Goal: Register for event/course

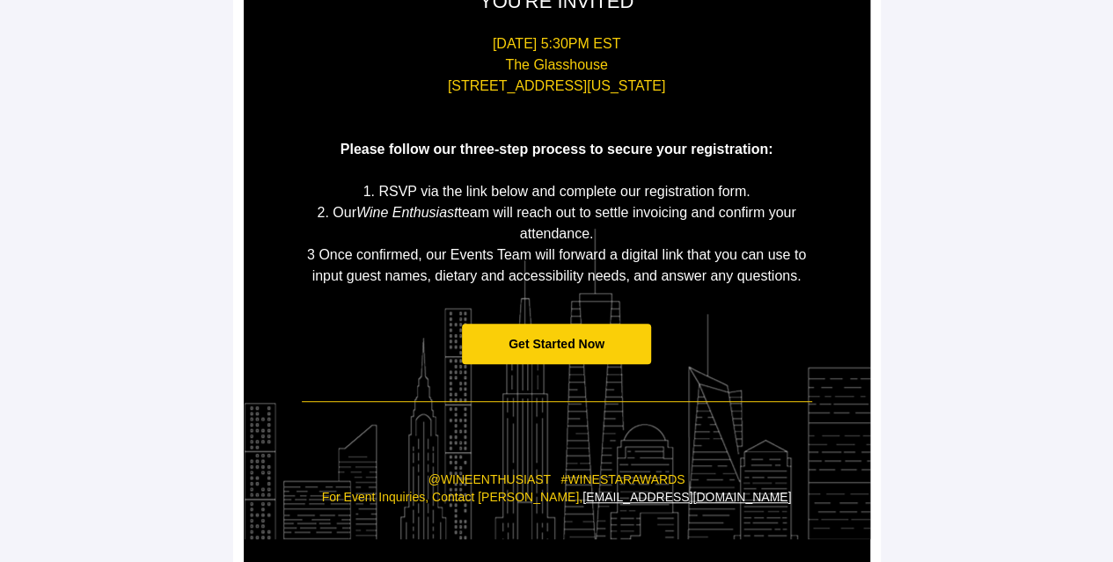
scroll to position [264, 0]
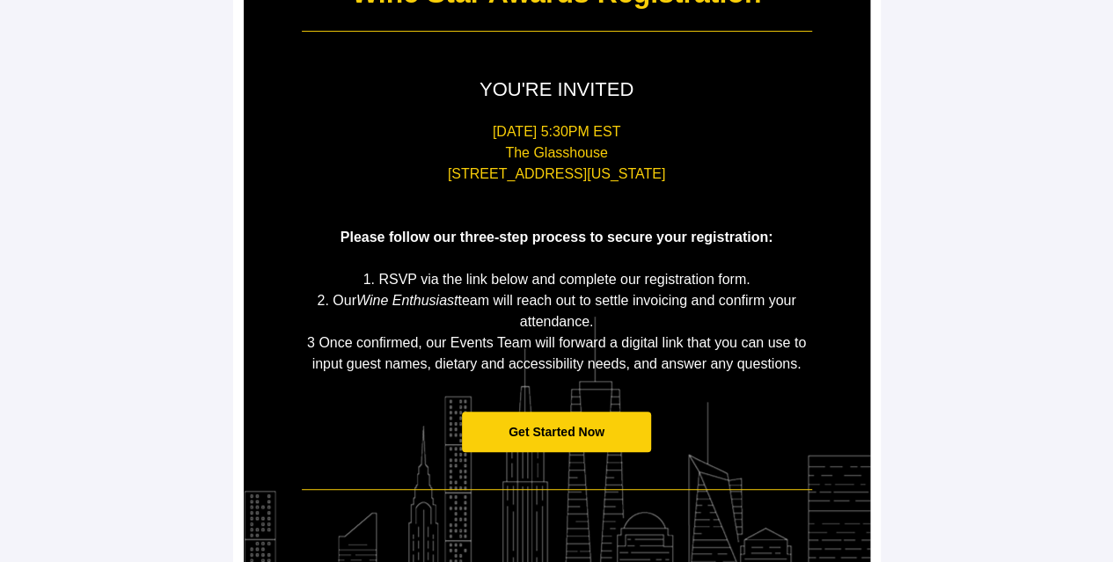
click at [579, 432] on span "Get Started Now" at bounding box center [556, 432] width 96 height 14
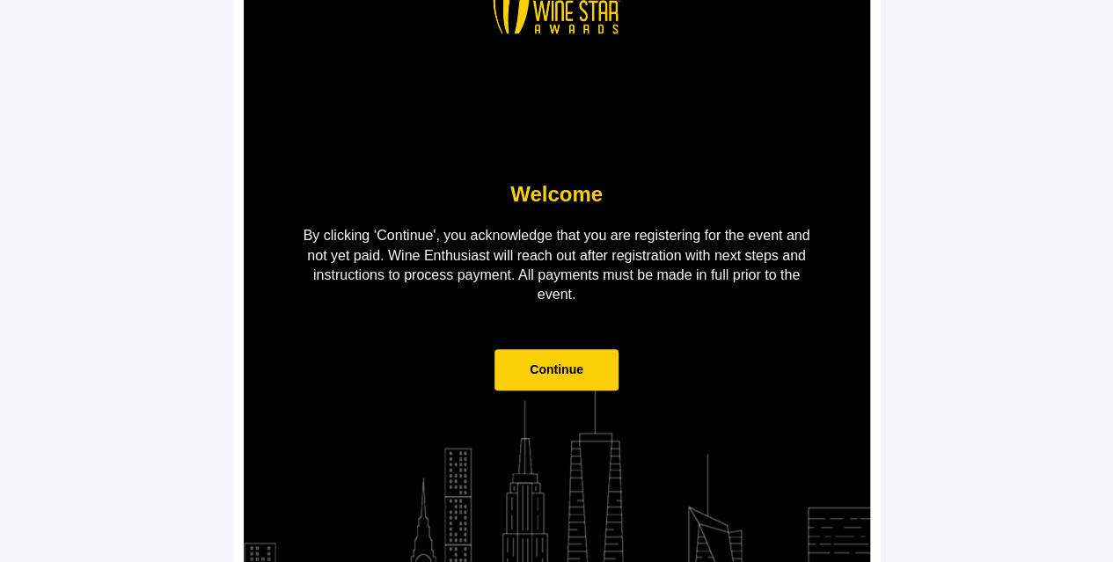
scroll to position [136, 0]
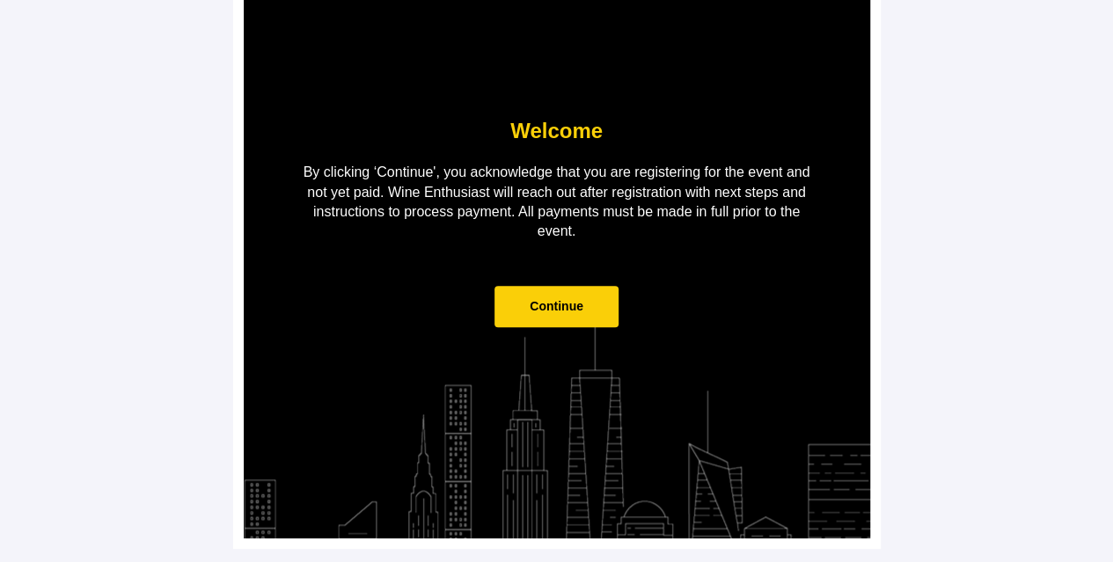
click at [577, 314] on span "Continue" at bounding box center [556, 306] width 124 height 41
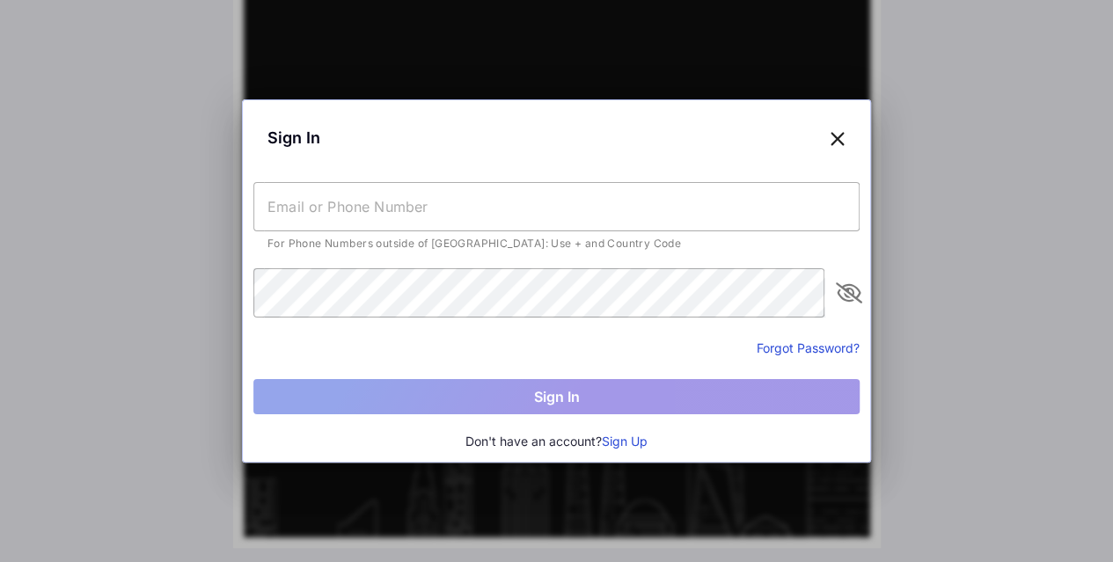
type input "[EMAIL_ADDRESS][DOMAIN_NAME]"
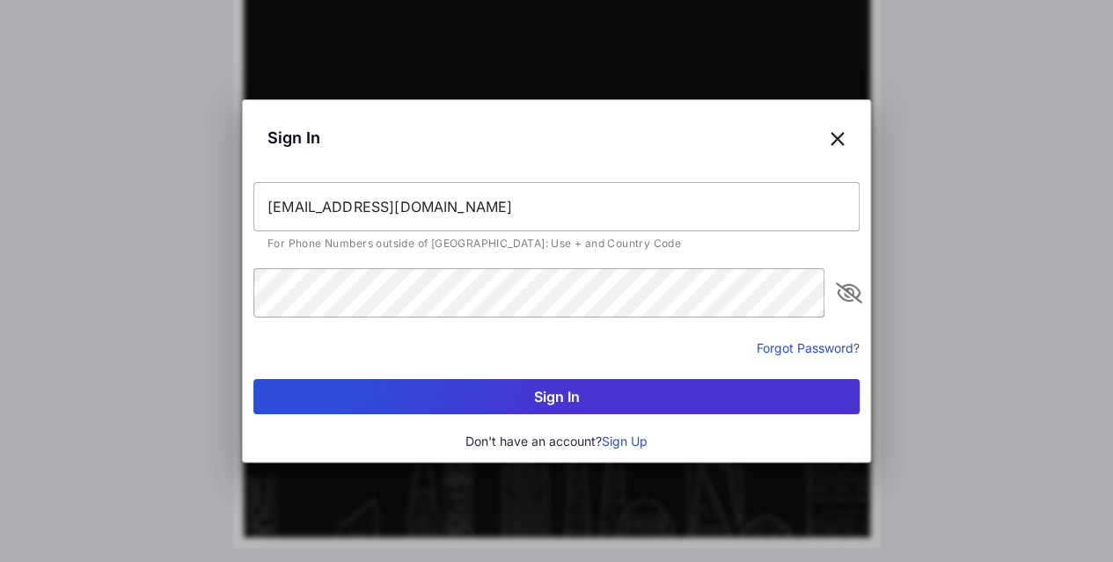
click at [581, 396] on button "Sign In" at bounding box center [556, 396] width 606 height 35
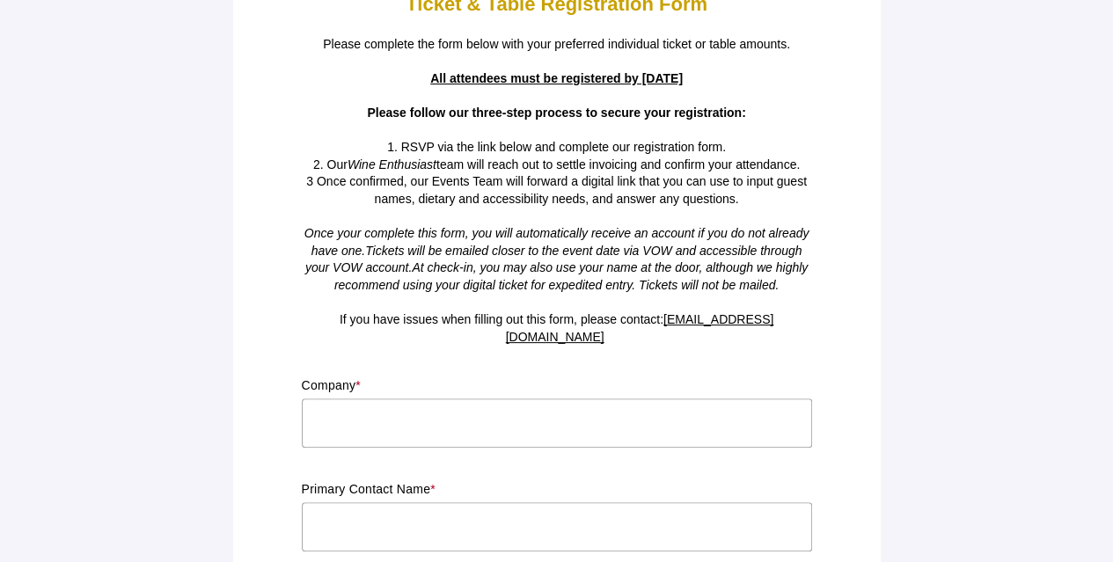
scroll to position [176, 0]
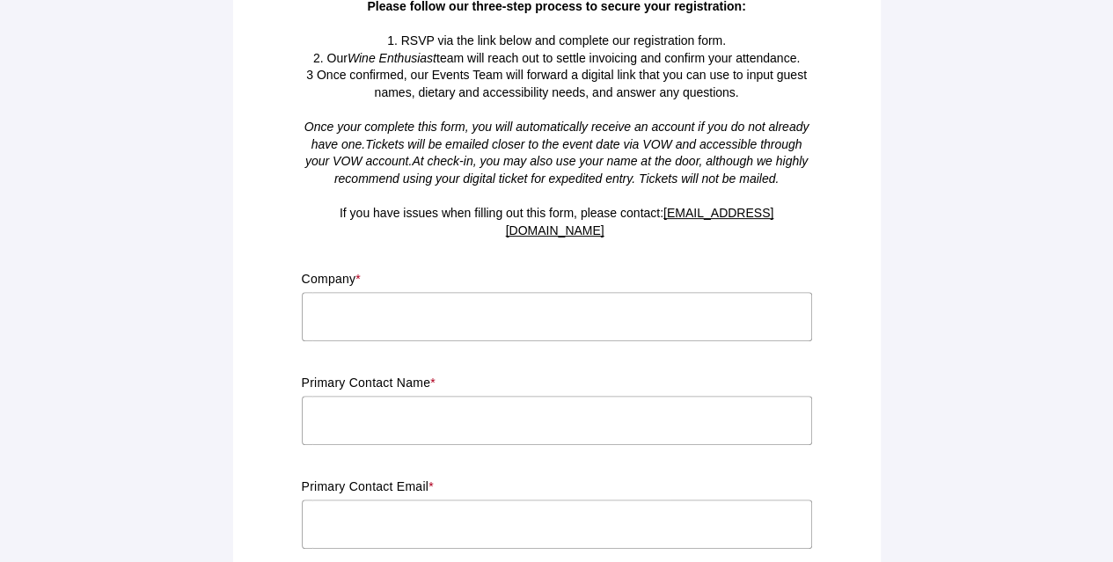
click at [453, 294] on input "text" at bounding box center [557, 316] width 510 height 49
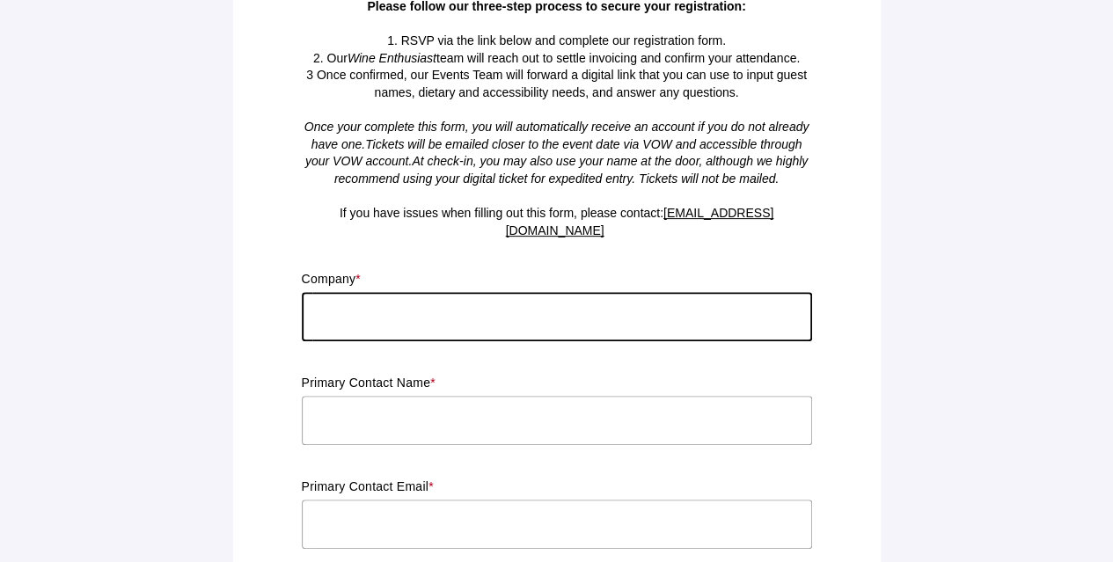
type input "Palm Bay International"
type input "[PERSON_NAME]"
type input "m@[DOMAIN_NAME]"
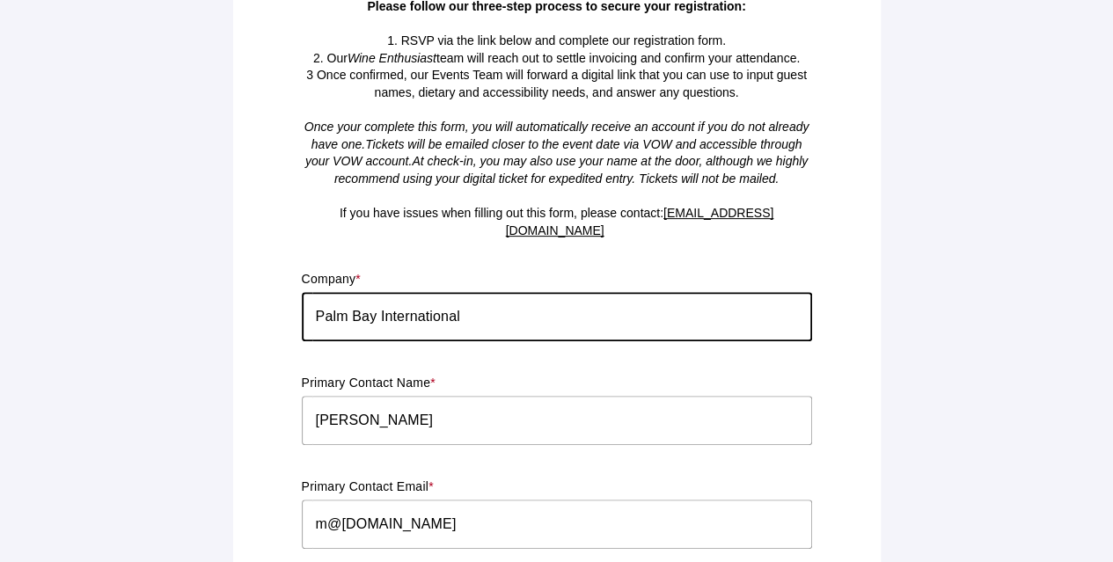
type input "NY"
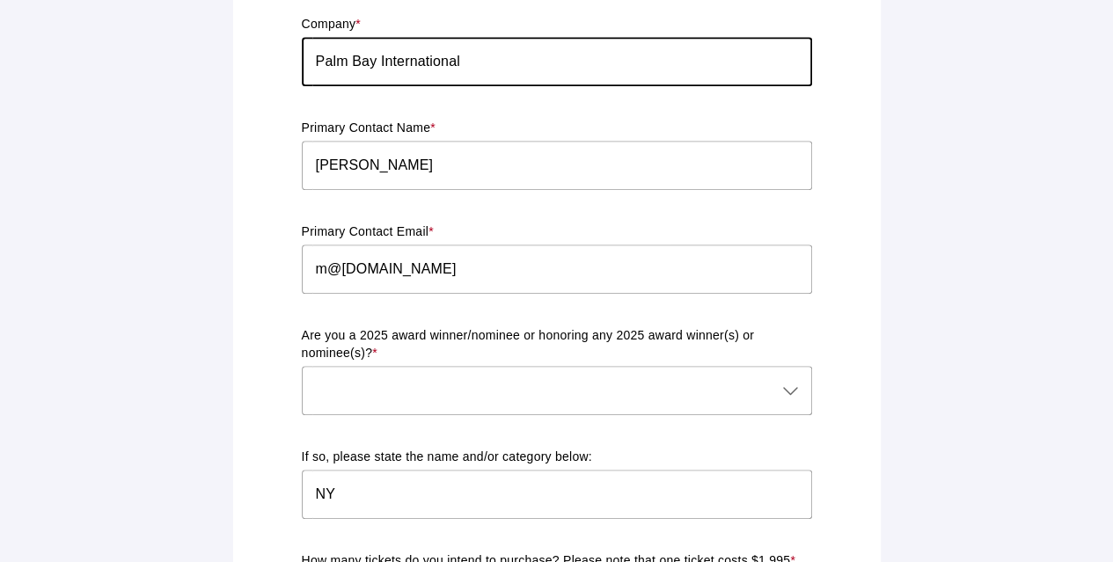
scroll to position [458, 0]
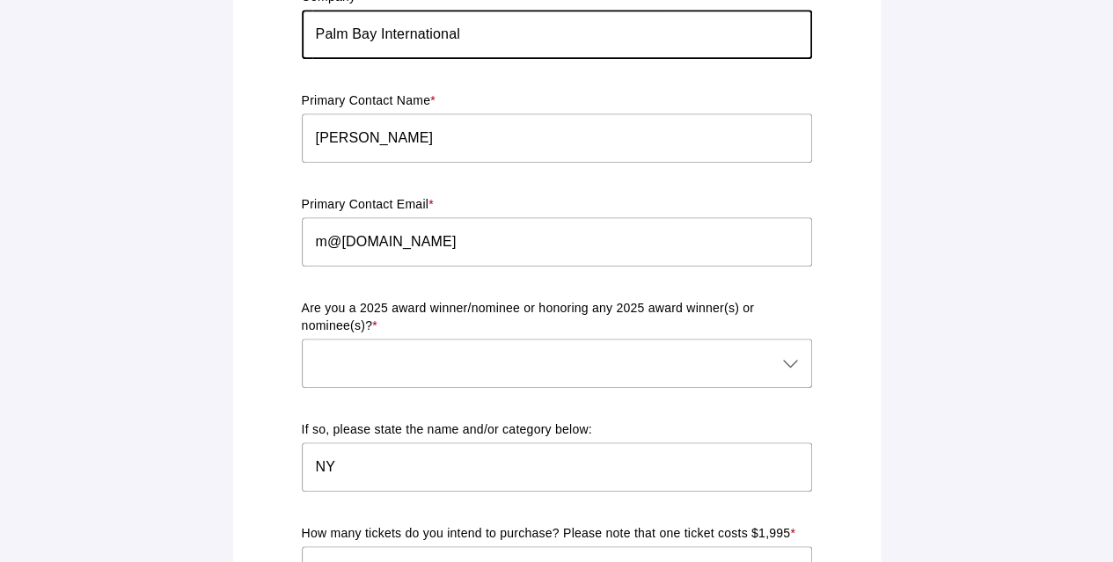
click at [477, 340] on div at bounding box center [539, 363] width 475 height 49
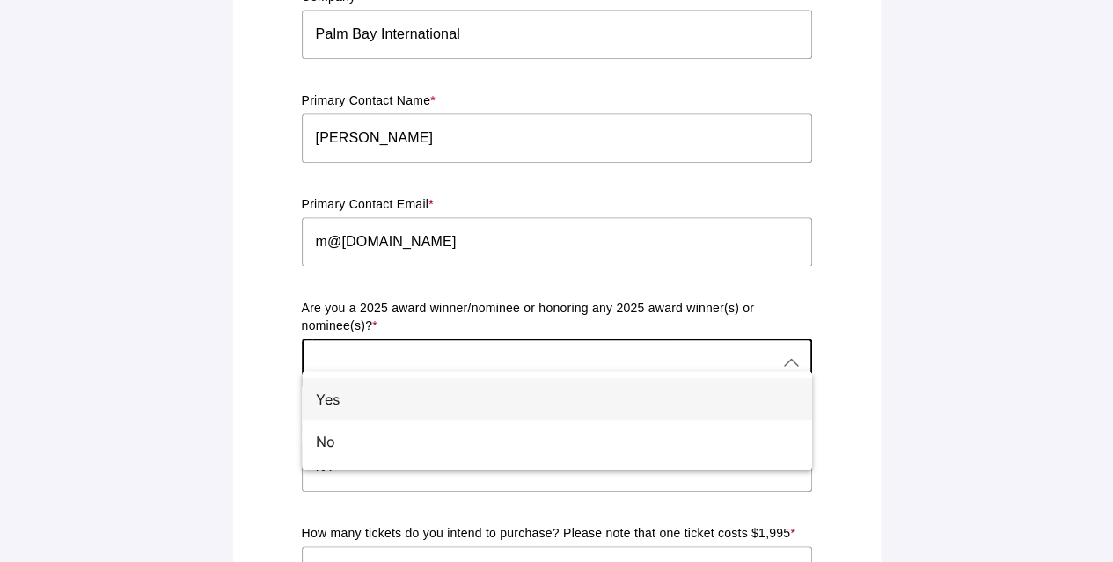
click at [344, 408] on div "Yes" at bounding box center [550, 399] width 468 height 21
type input "Yes"
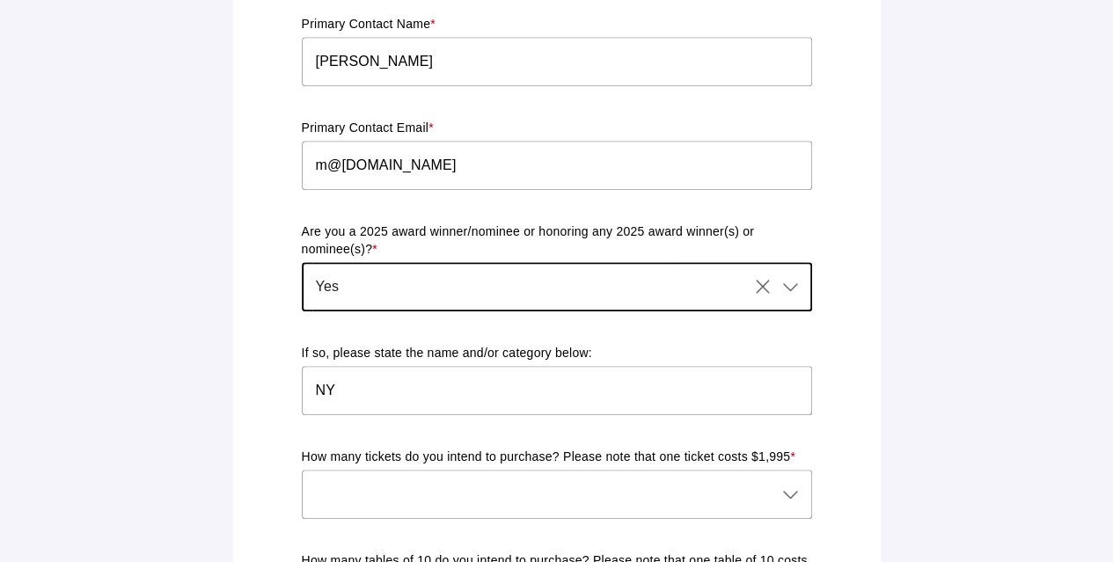
scroll to position [634, 0]
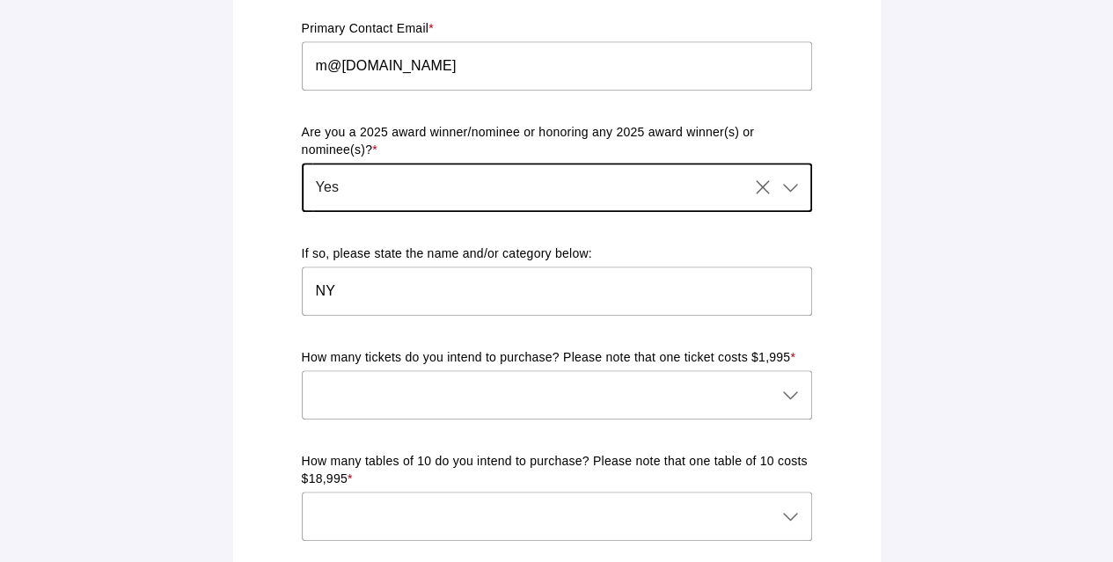
click at [445, 275] on input "NY" at bounding box center [557, 291] width 510 height 49
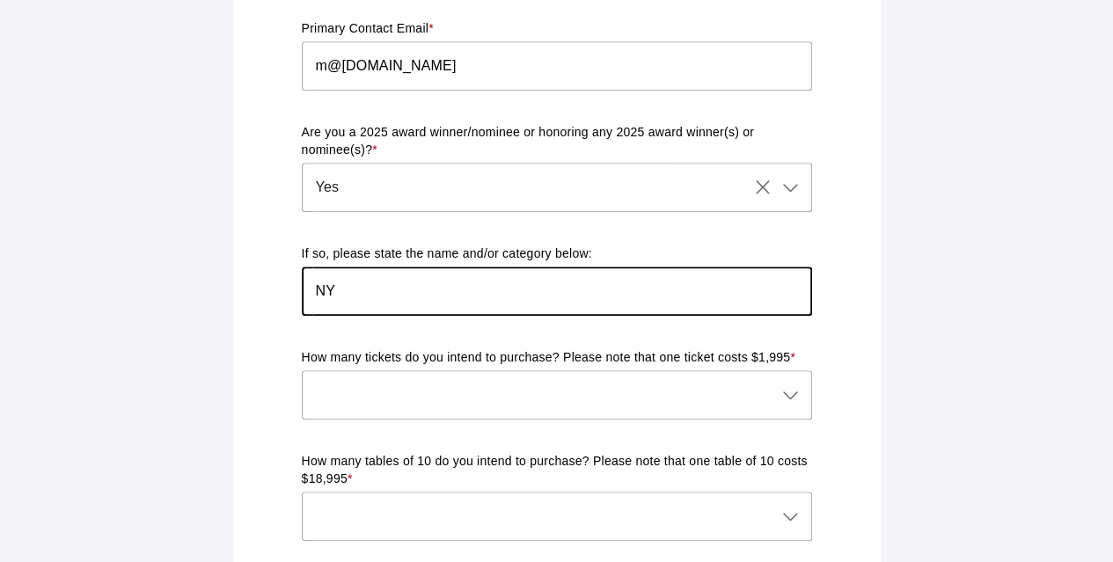
drag, startPoint x: 345, startPoint y: 274, endPoint x: 290, endPoint y: 263, distance: 55.7
click at [290, 263] on div "Ticket & Table Registration Form Please complete the form below with your prefe…" at bounding box center [557, 507] width 626 height 2234
type input "Col D'Orcia"
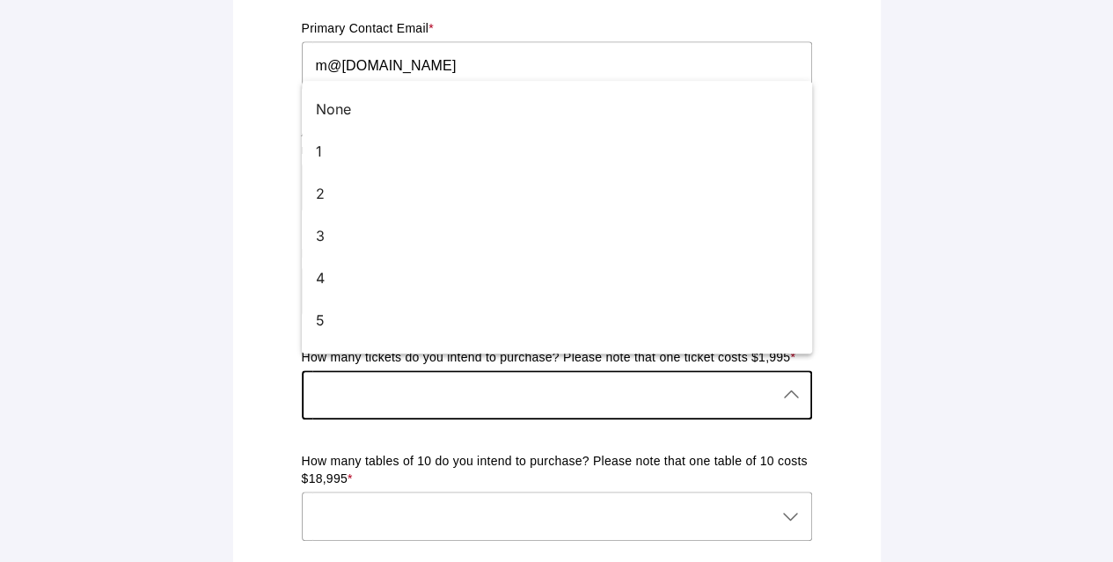
click at [727, 377] on div at bounding box center [539, 394] width 475 height 49
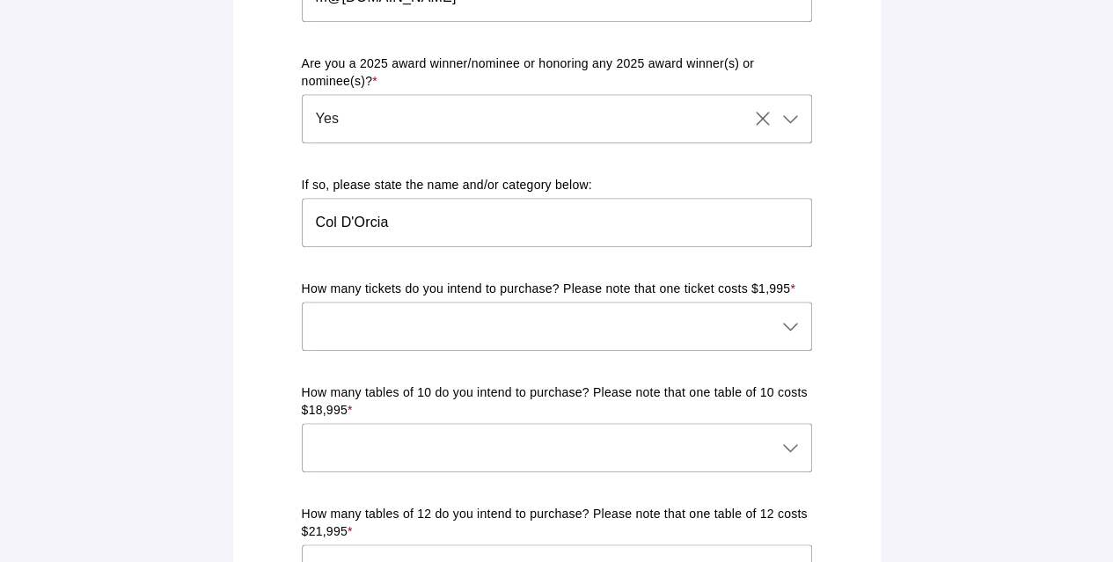
scroll to position [810, 0]
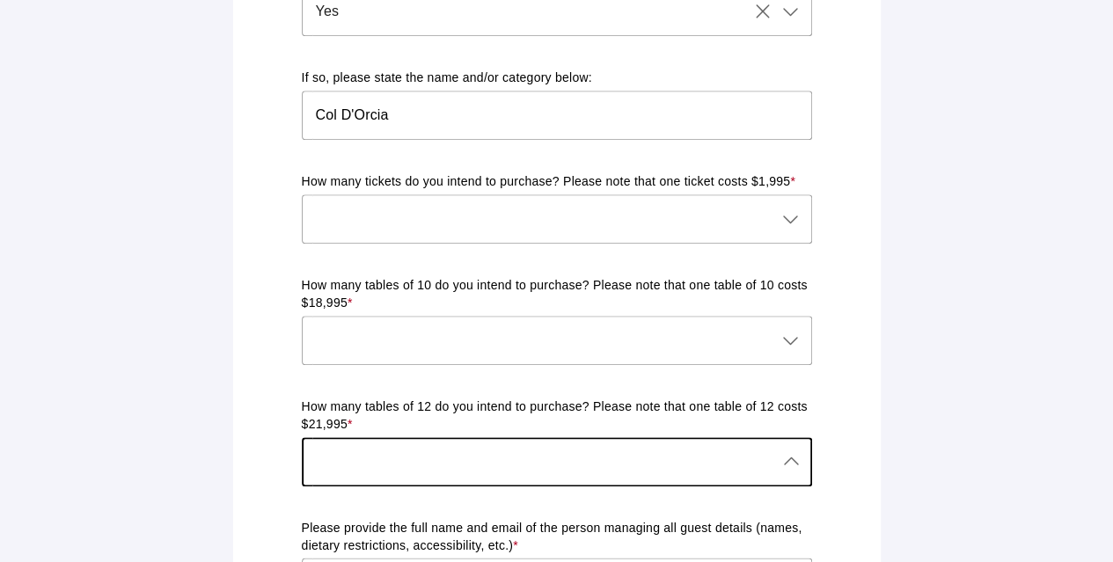
click at [503, 449] on div at bounding box center [539, 461] width 475 height 49
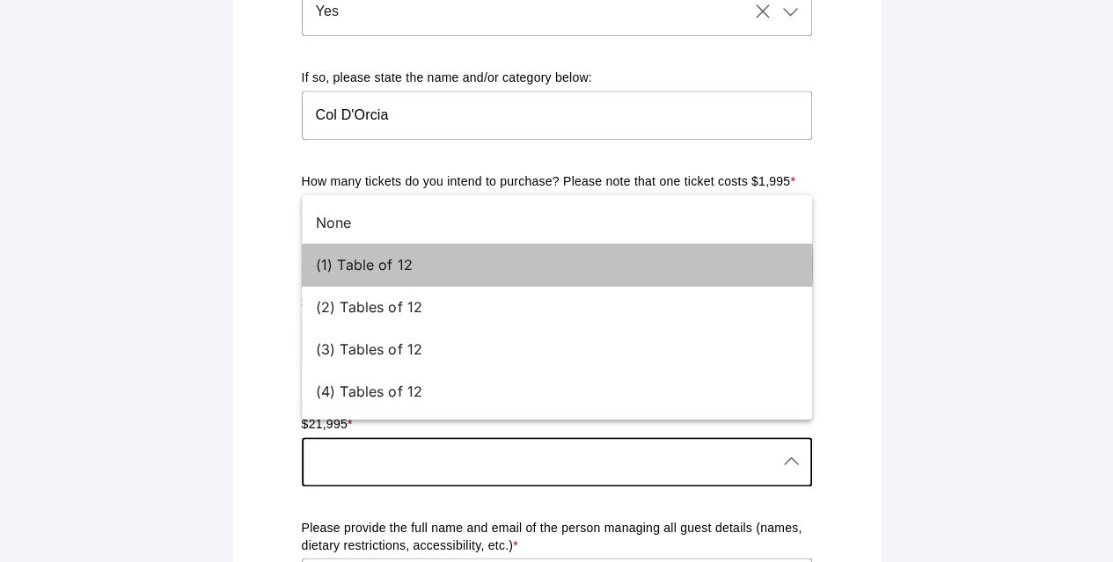
click at [408, 265] on div "(1) Table of 12" at bounding box center [550, 264] width 468 height 21
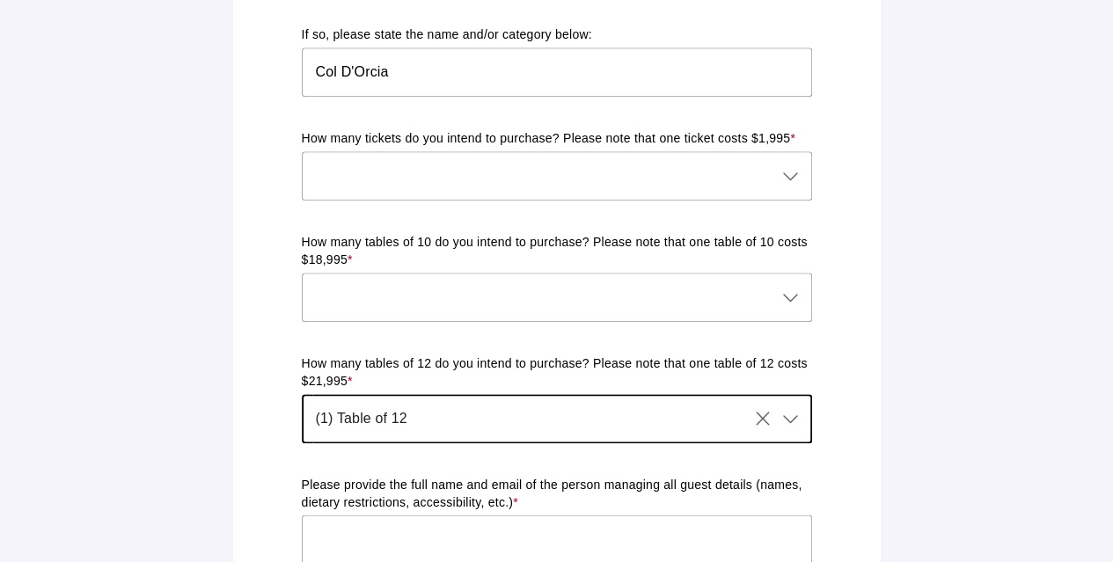
scroll to position [986, 0]
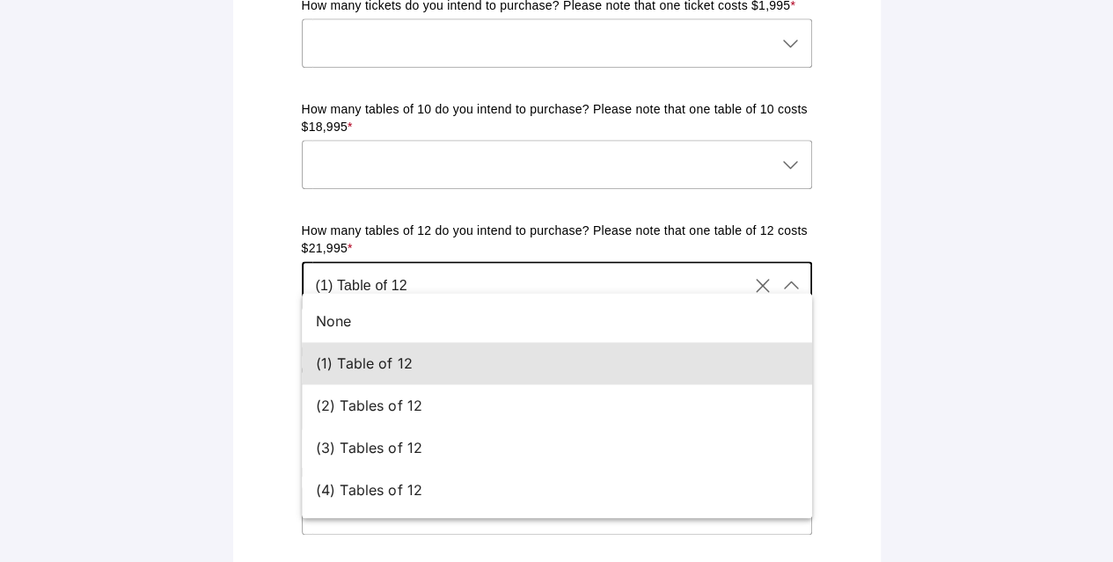
click at [788, 275] on icon at bounding box center [790, 285] width 21 height 21
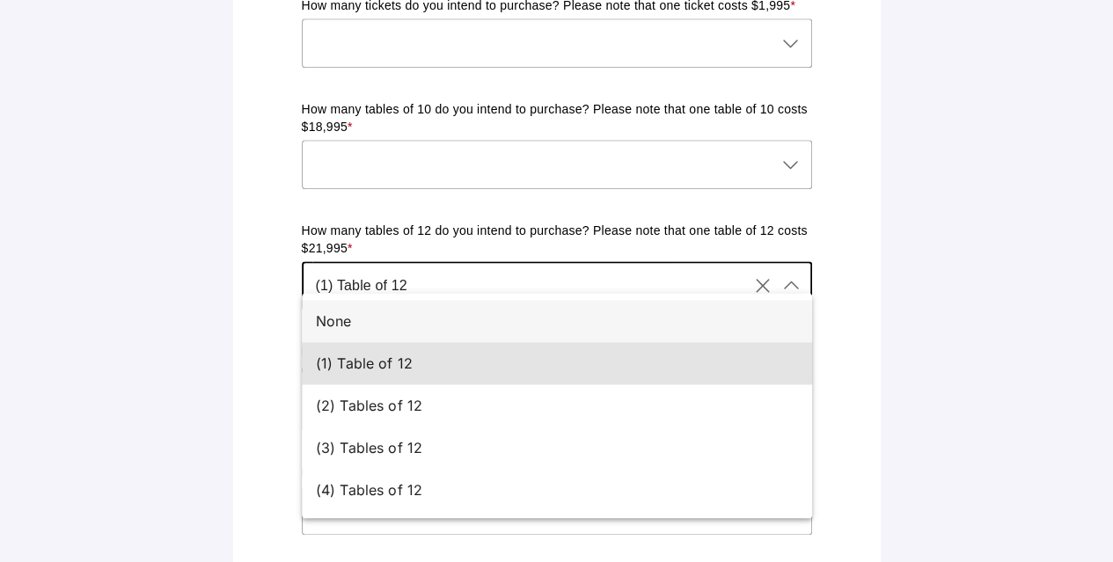
click at [327, 318] on div "None" at bounding box center [550, 320] width 468 height 21
type input "None"
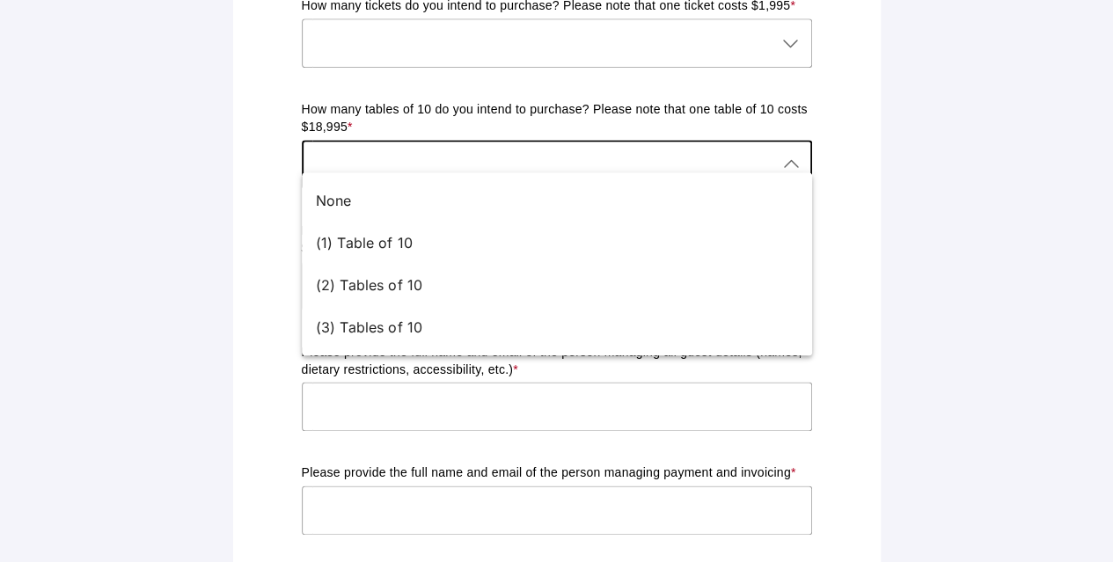
click at [797, 140] on div at bounding box center [789, 164] width 25 height 49
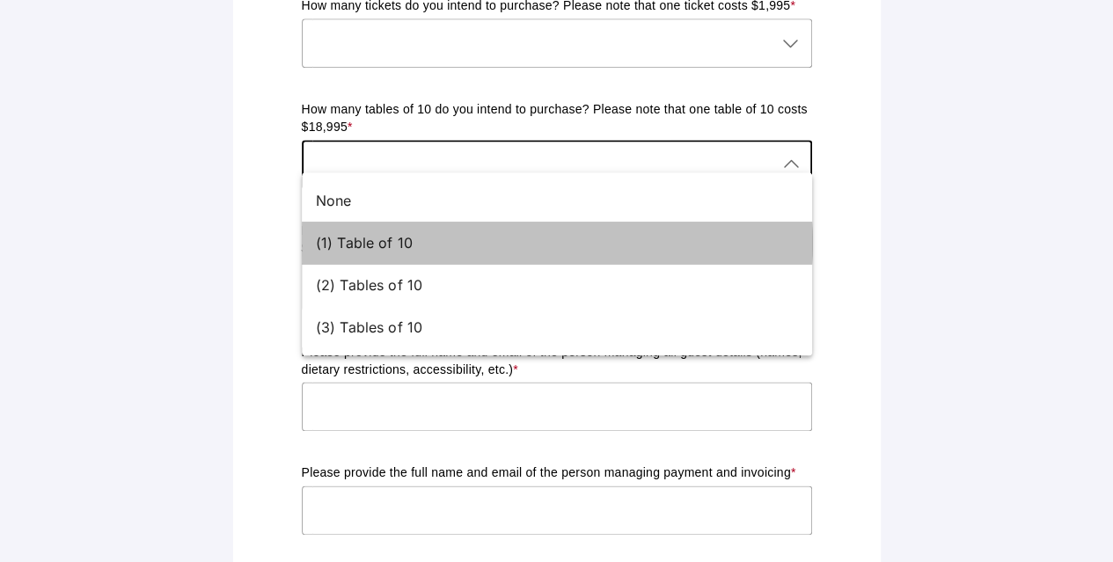
click at [605, 240] on div "(1) Table of 10" at bounding box center [550, 242] width 468 height 21
type input "(1) Table of 10"
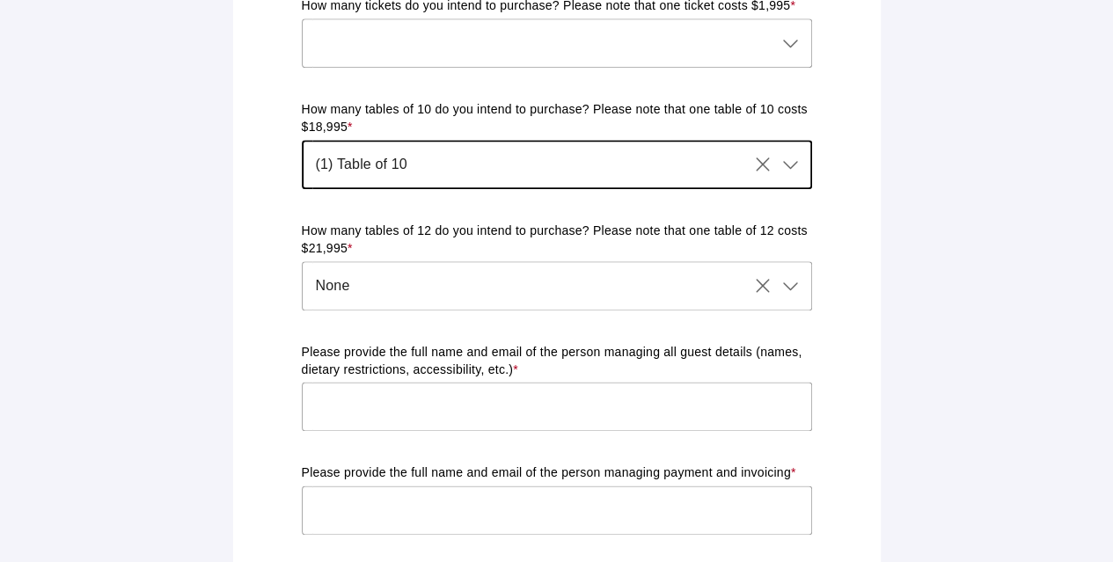
click at [375, 395] on input "text" at bounding box center [557, 406] width 510 height 49
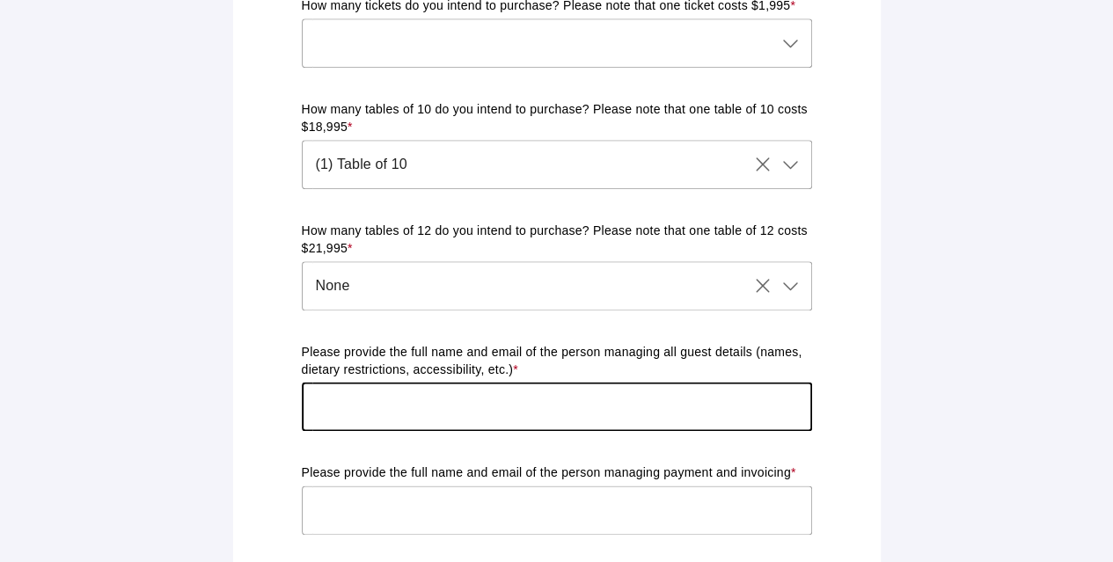
type input "[EMAIL_ADDRESS][DOMAIN_NAME]"
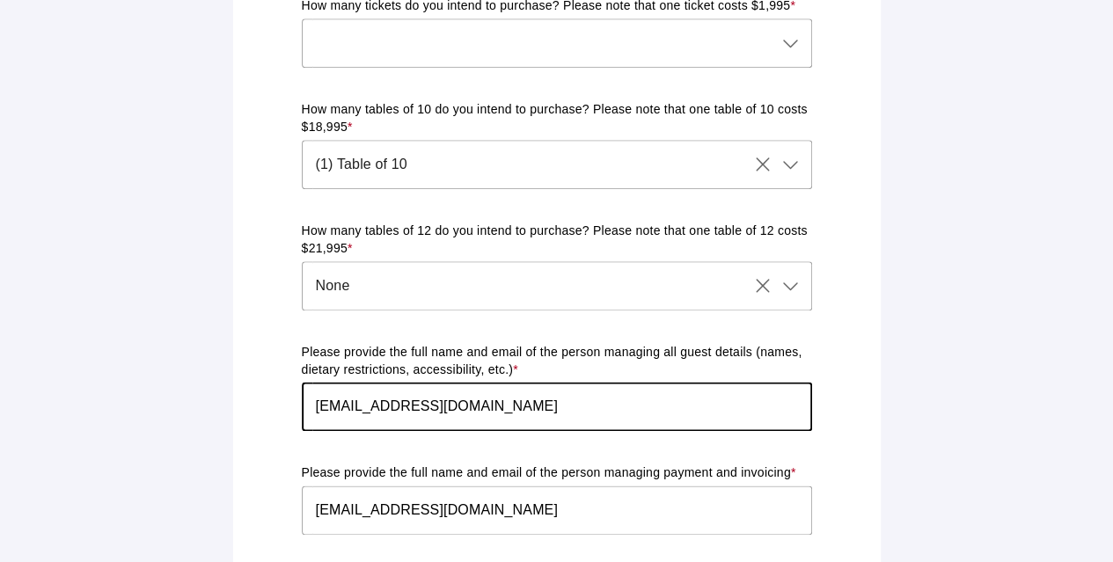
type input "[STREET_ADDRESS]"
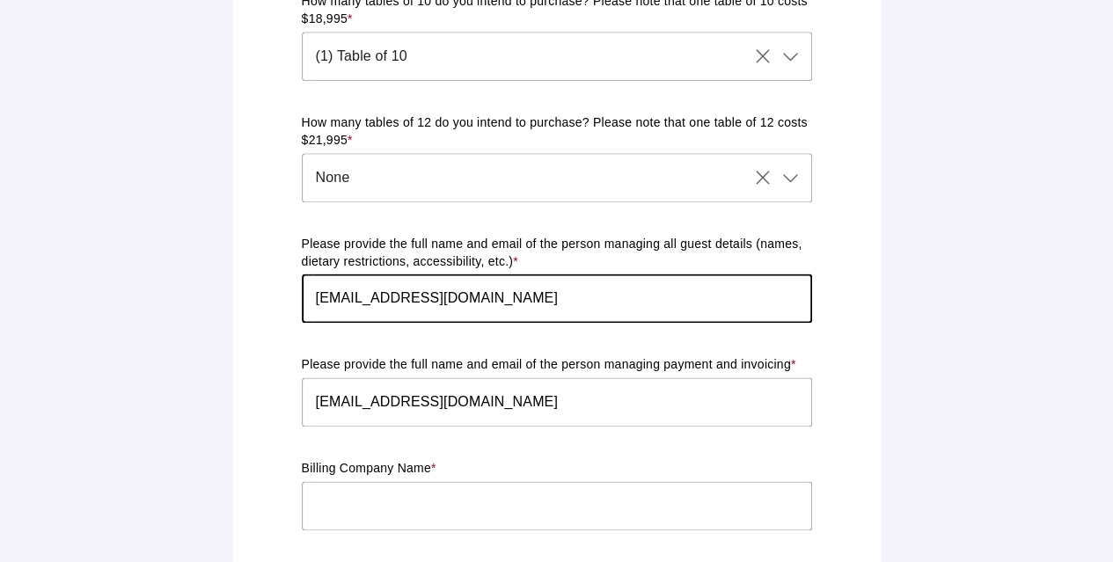
click at [306, 277] on input "[EMAIL_ADDRESS][DOMAIN_NAME]" at bounding box center [557, 298] width 510 height 49
click at [309, 277] on input "[EMAIL_ADDRESS][DOMAIN_NAME]" at bounding box center [557, 298] width 510 height 49
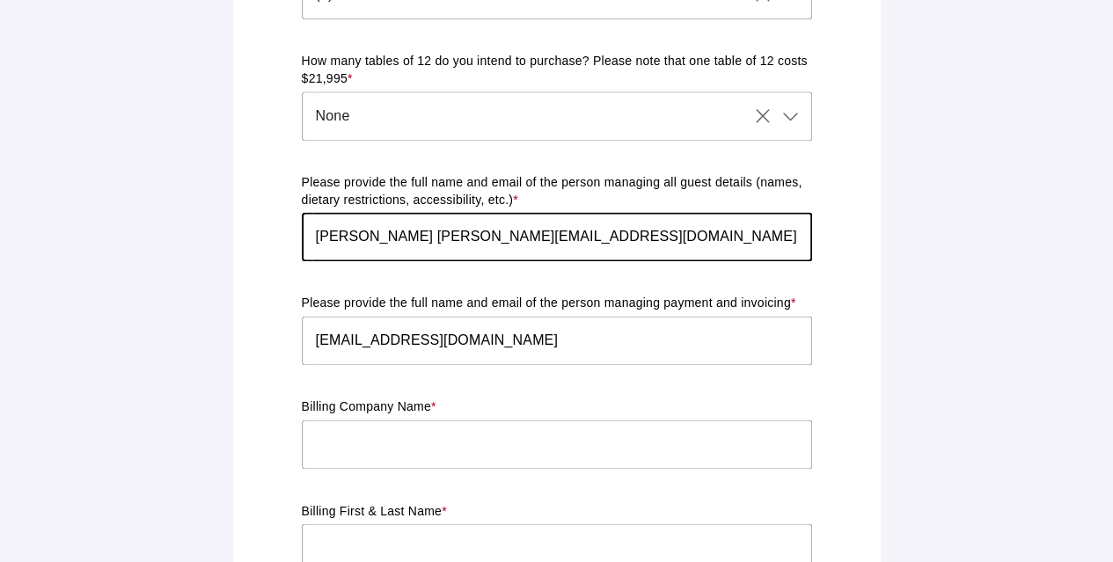
scroll to position [1182, 0]
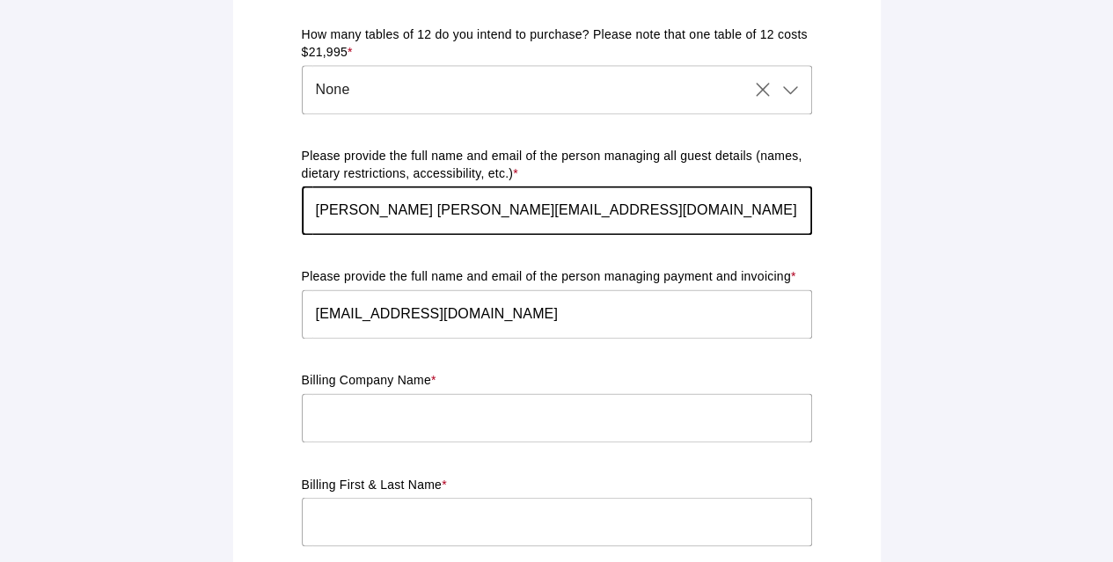
type input "[PERSON_NAME] [PERSON_NAME][EMAIL_ADDRESS][DOMAIN_NAME]"
click at [315, 297] on input "[EMAIL_ADDRESS][DOMAIN_NAME]" at bounding box center [557, 313] width 510 height 49
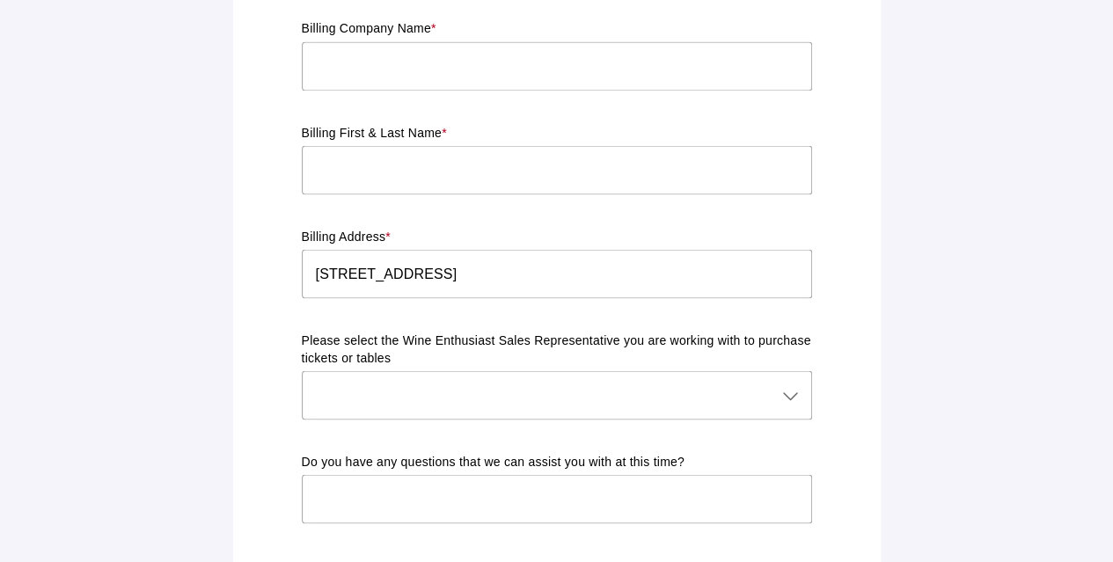
scroll to position [1446, 0]
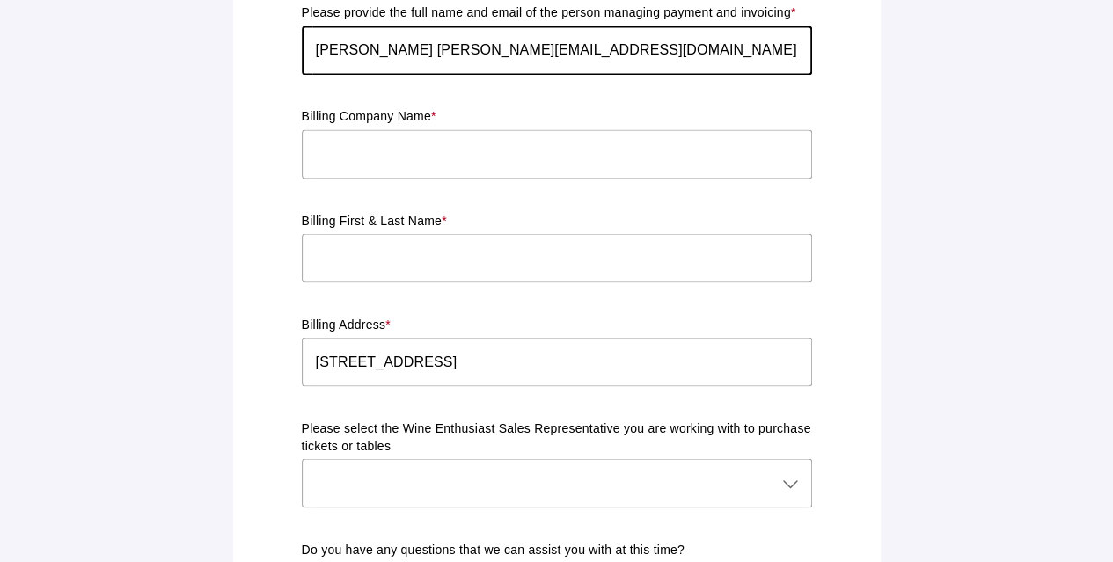
type input "[PERSON_NAME] [PERSON_NAME][EMAIL_ADDRESS][DOMAIN_NAME]"
click at [380, 150] on input "text" at bounding box center [557, 153] width 510 height 49
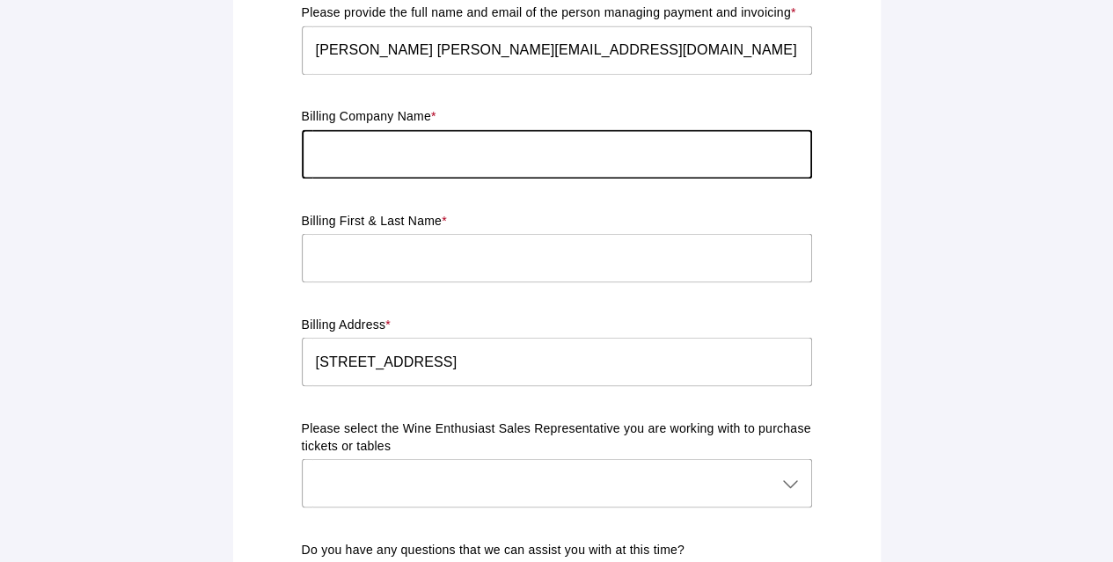
type input "Palm Bay International"
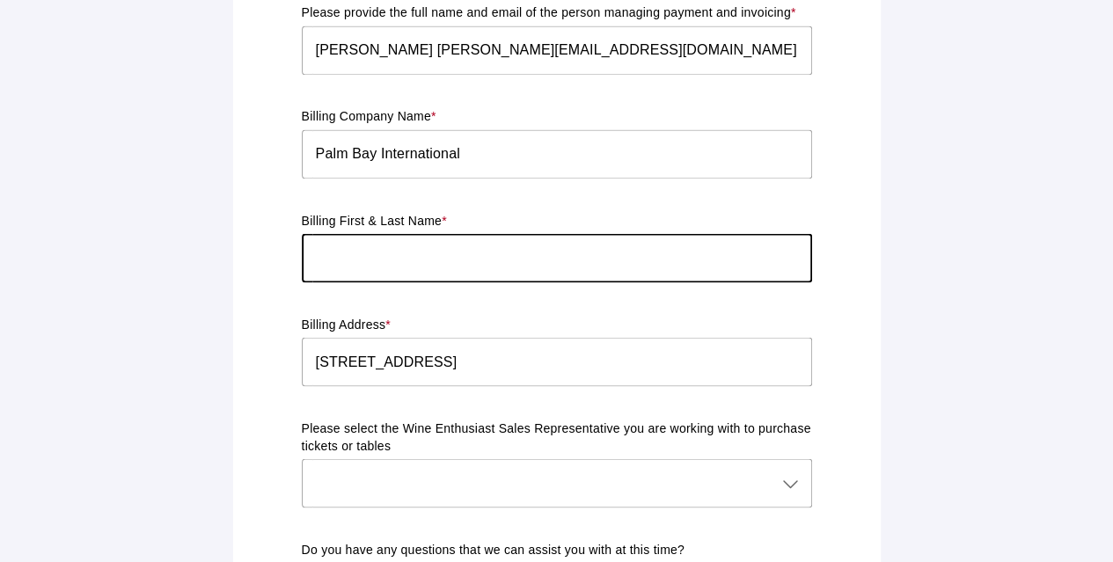
click at [413, 244] on input "text" at bounding box center [557, 257] width 510 height 49
click at [407, 244] on input "text" at bounding box center [557, 257] width 510 height 49
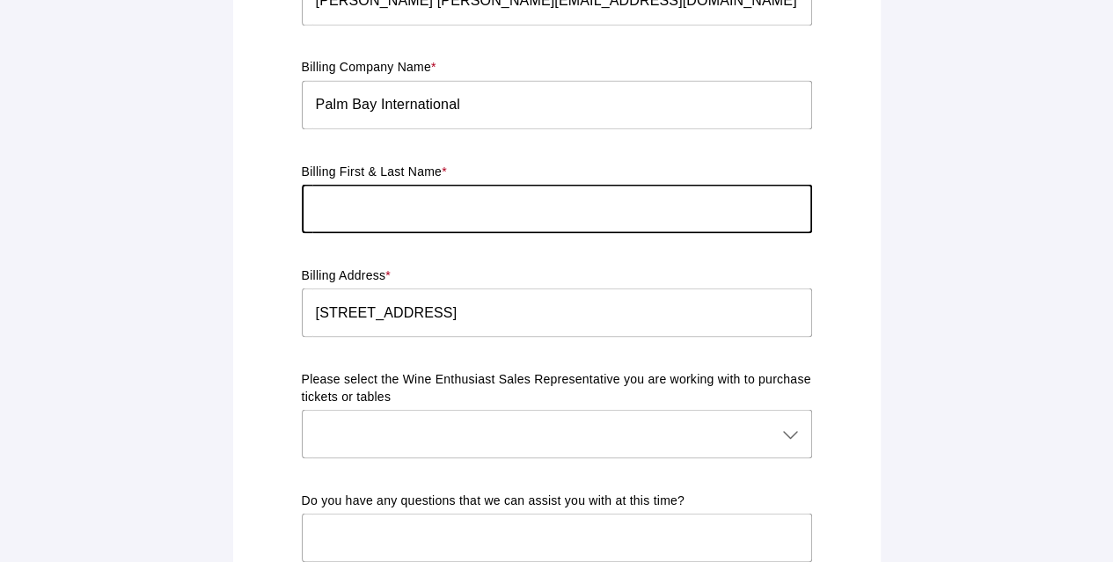
scroll to position [1534, 0]
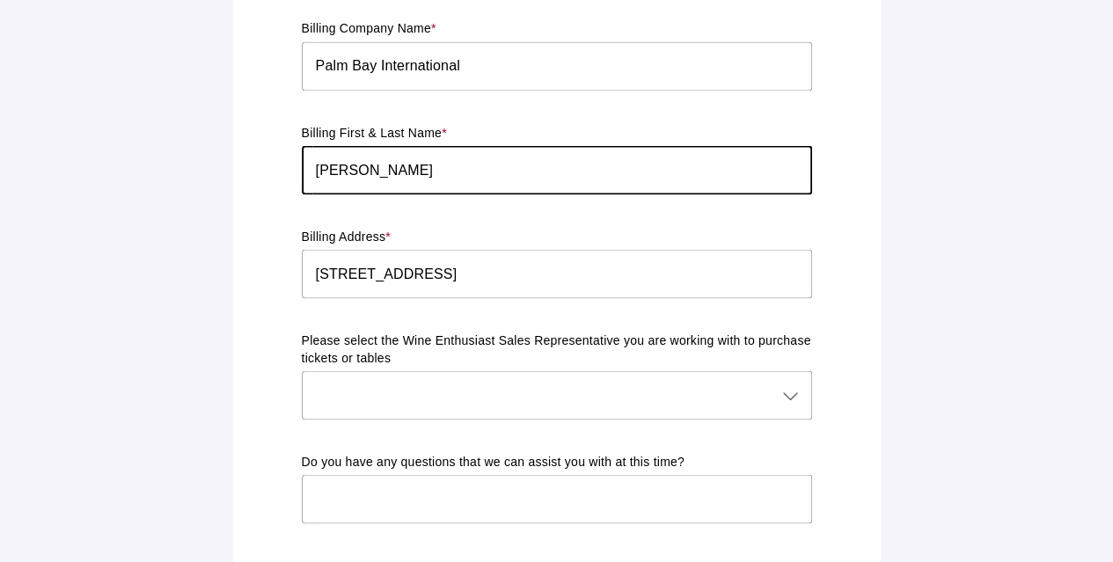
type input "[PERSON_NAME]"
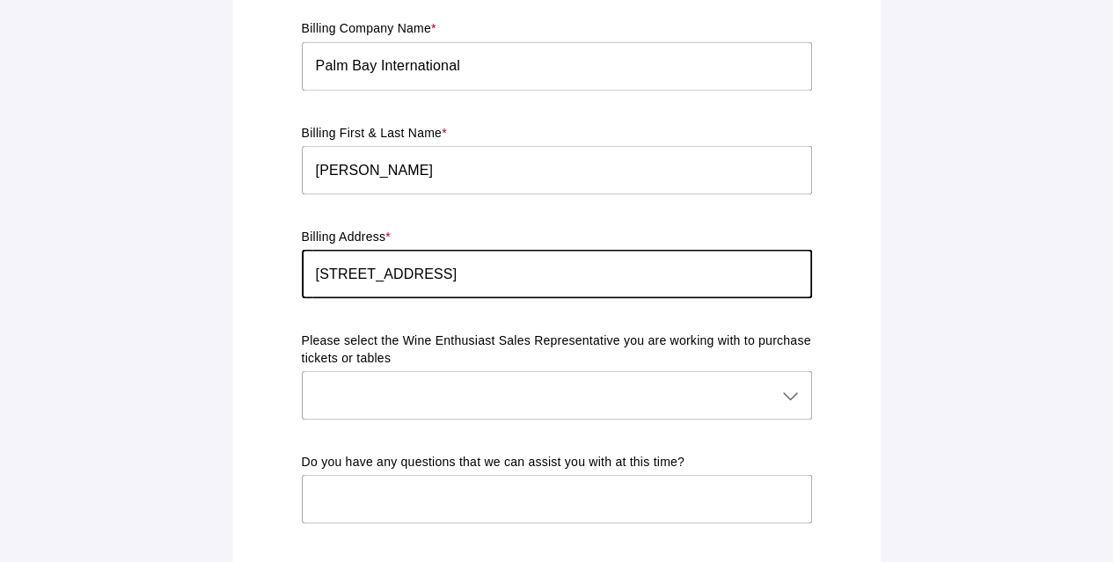
click at [479, 272] on input "[STREET_ADDRESS]" at bounding box center [557, 273] width 510 height 49
type input "[STREET_ADDRESS][US_STATE]"
click at [537, 373] on div at bounding box center [539, 394] width 475 height 49
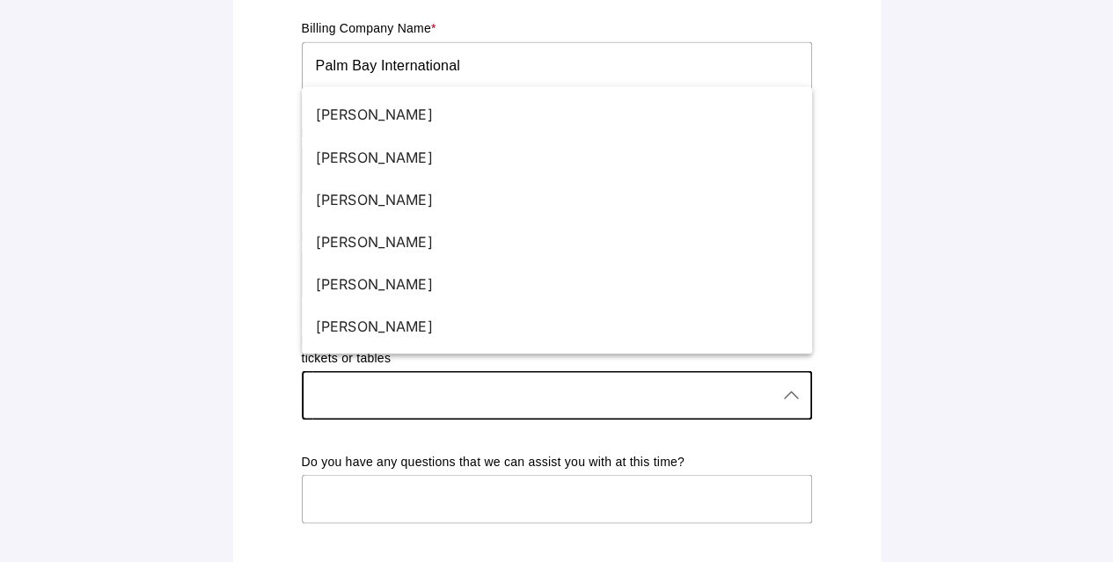
click at [548, 453] on p "Do you have any questions that we can assist you with at this time?" at bounding box center [557, 462] width 510 height 18
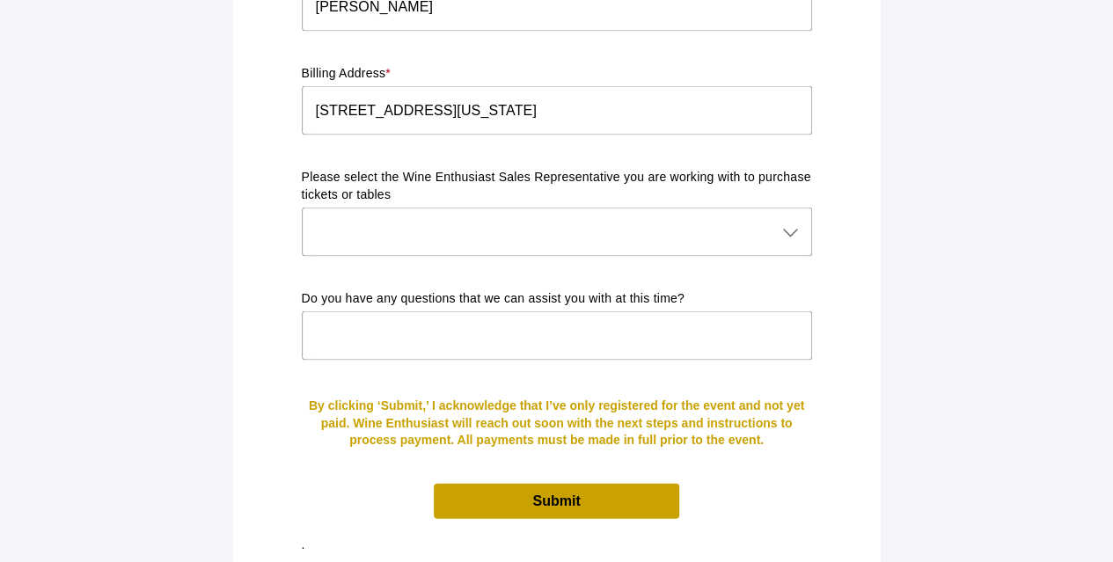
scroll to position [1705, 0]
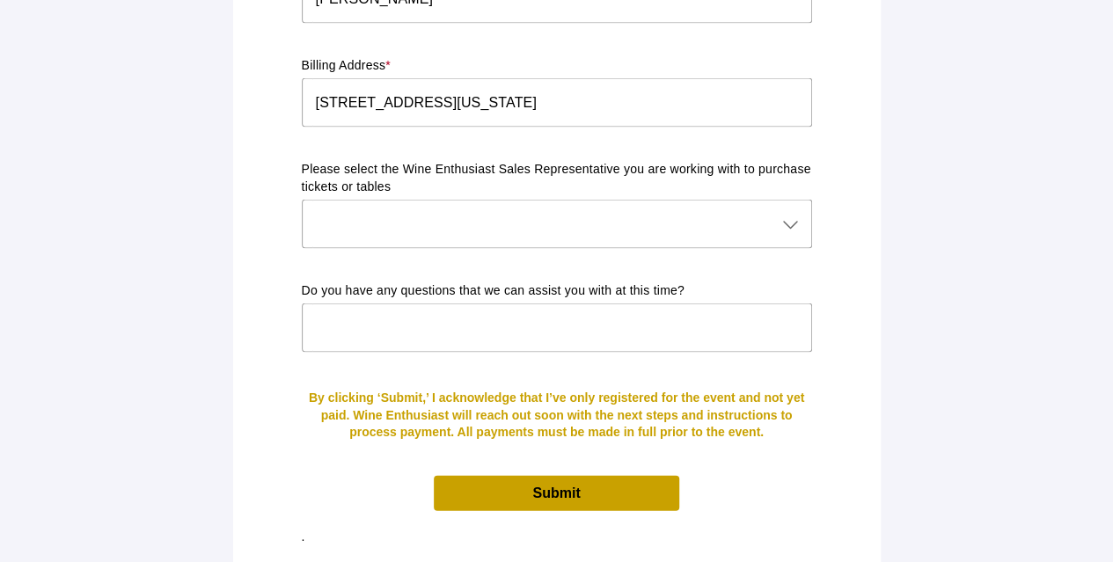
click at [558, 486] on span "Submit" at bounding box center [555, 493] width 47 height 15
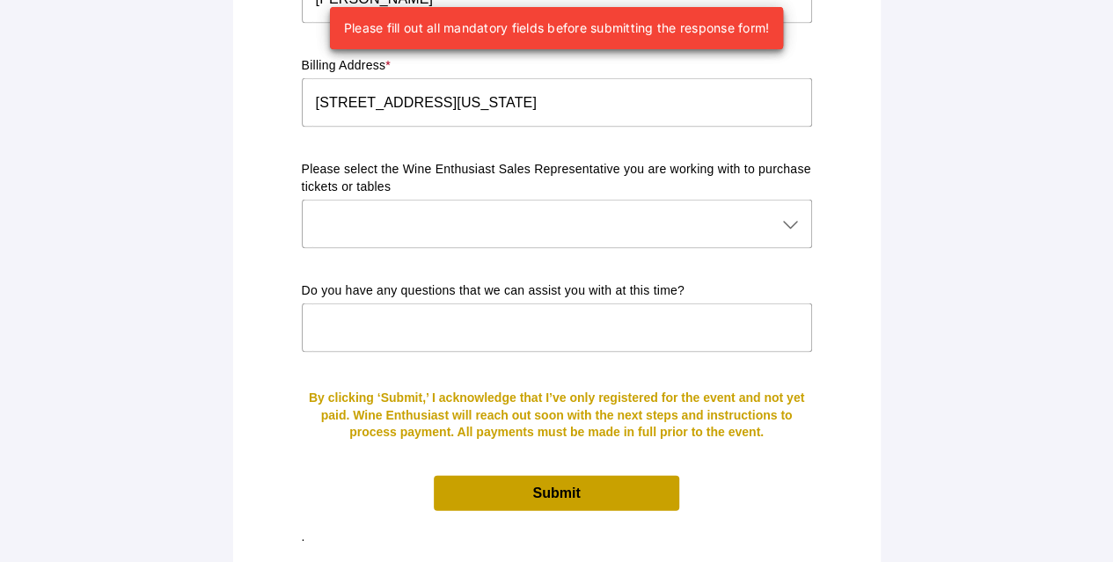
click at [481, 202] on div at bounding box center [539, 224] width 475 height 49
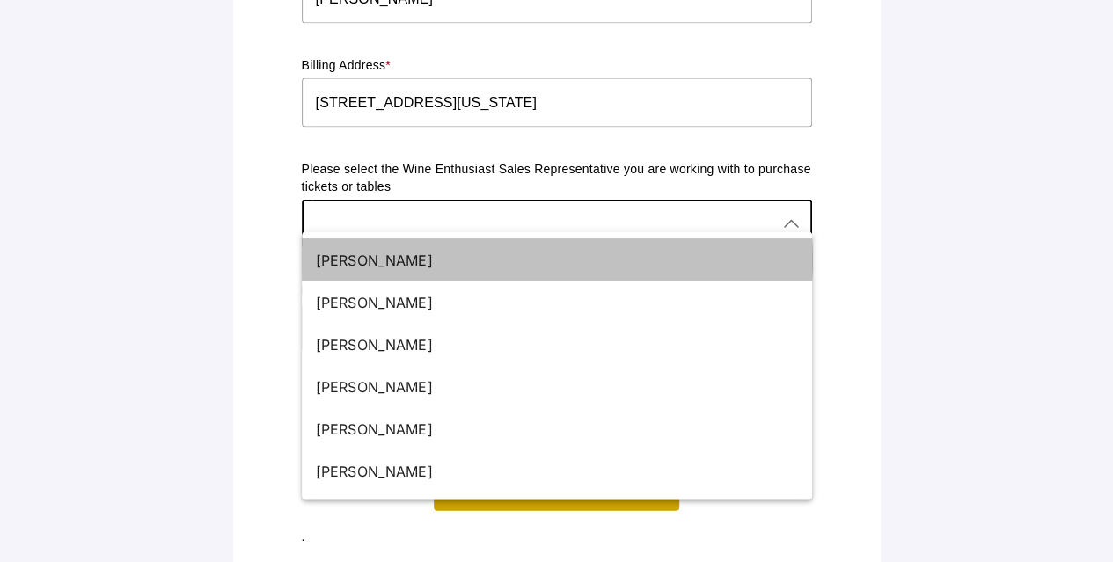
click at [352, 261] on div "[PERSON_NAME]" at bounding box center [550, 260] width 468 height 21
type input "[PERSON_NAME]"
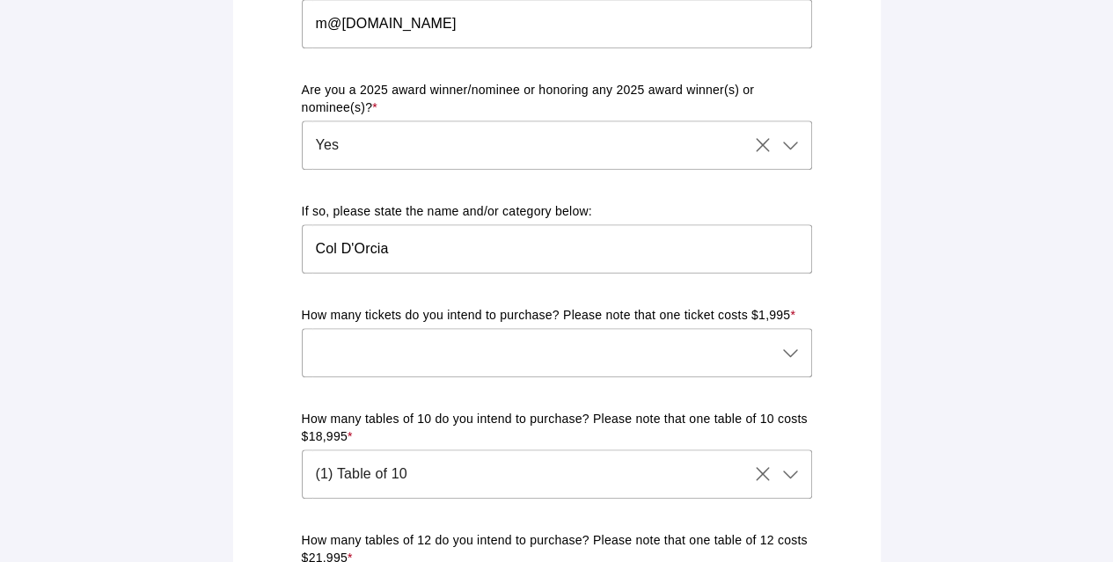
scroll to position [649, 0]
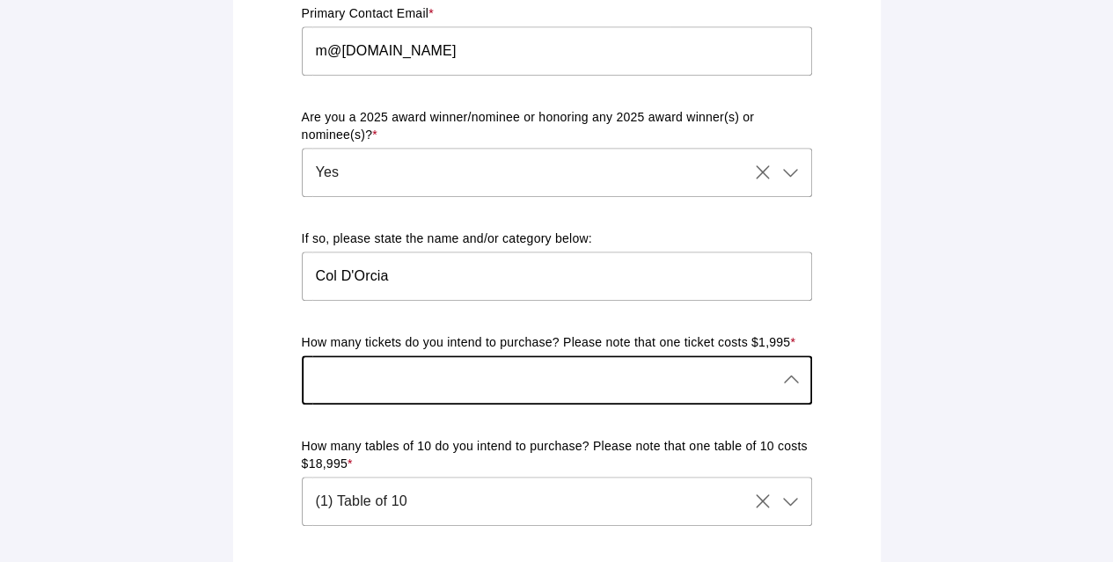
click at [623, 369] on div at bounding box center [539, 379] width 475 height 49
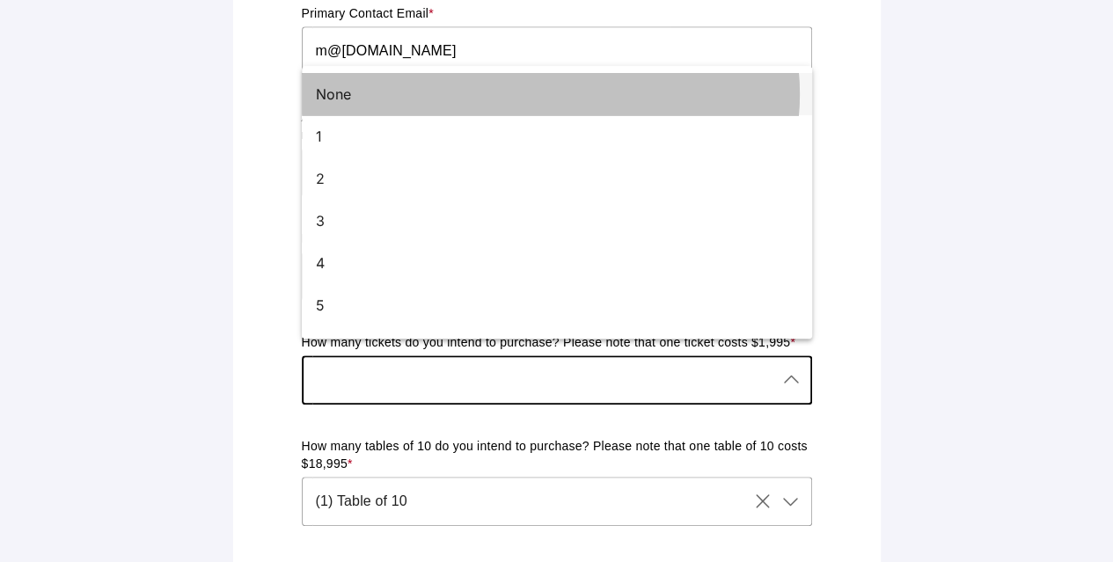
click at [396, 96] on div "None" at bounding box center [550, 94] width 468 height 21
type input "None"
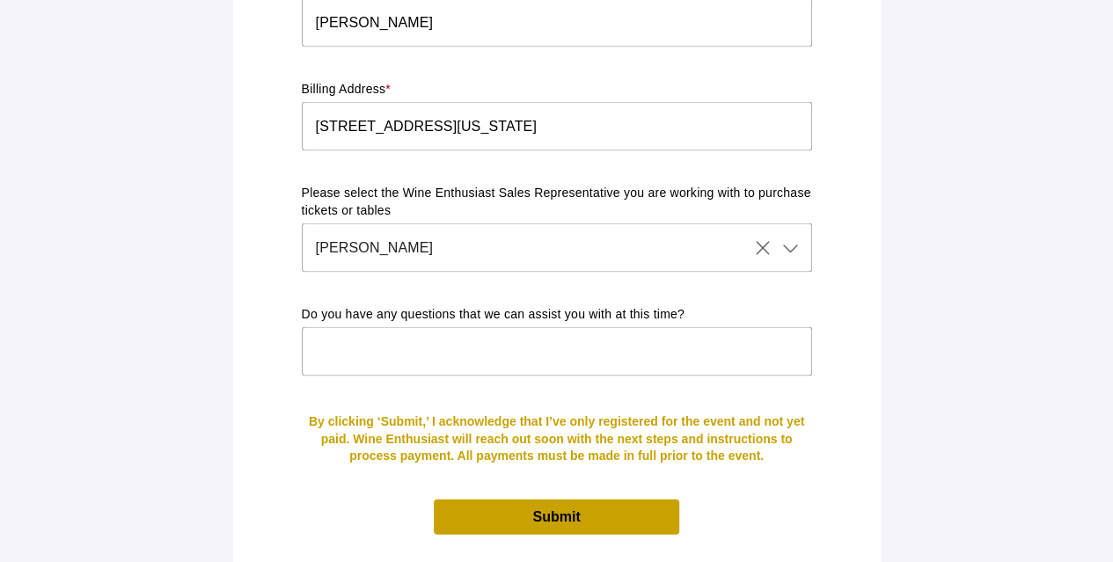
scroll to position [1705, 0]
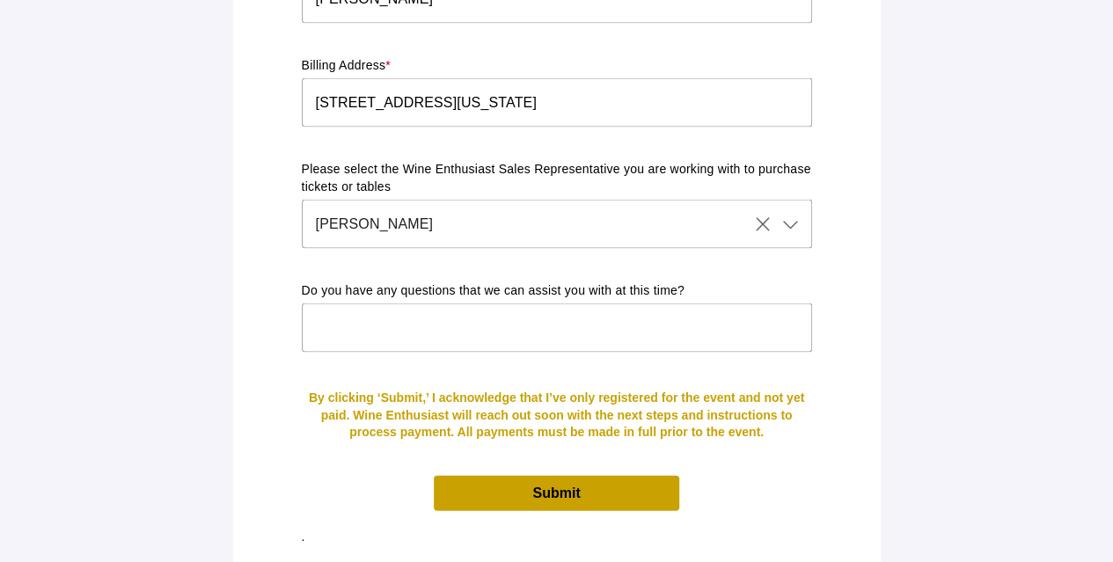
click at [575, 486] on span "Submit" at bounding box center [555, 493] width 47 height 15
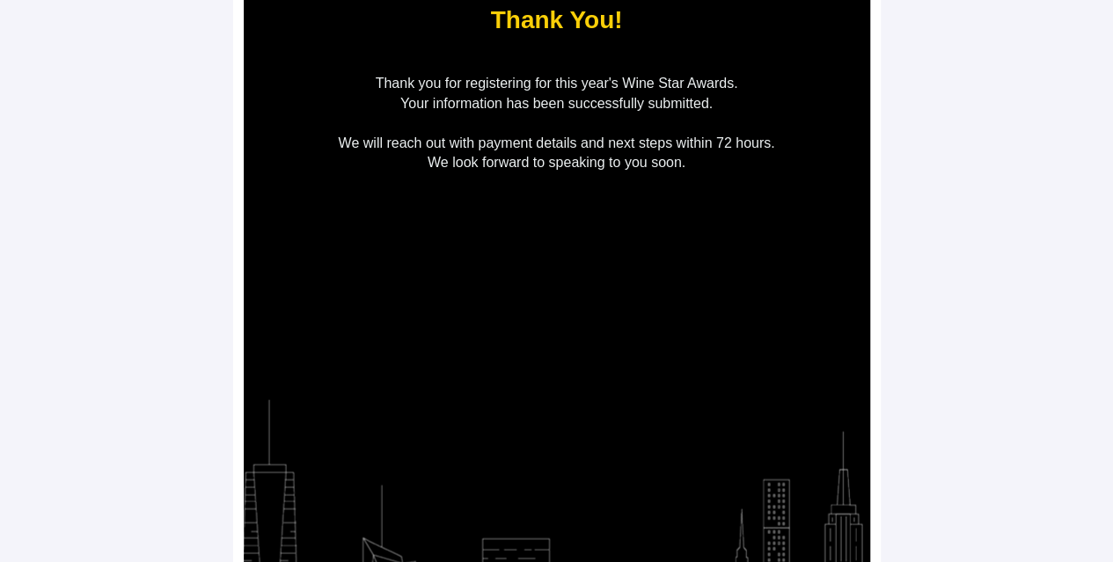
scroll to position [0, 0]
